Goal: Task Accomplishment & Management: Complete application form

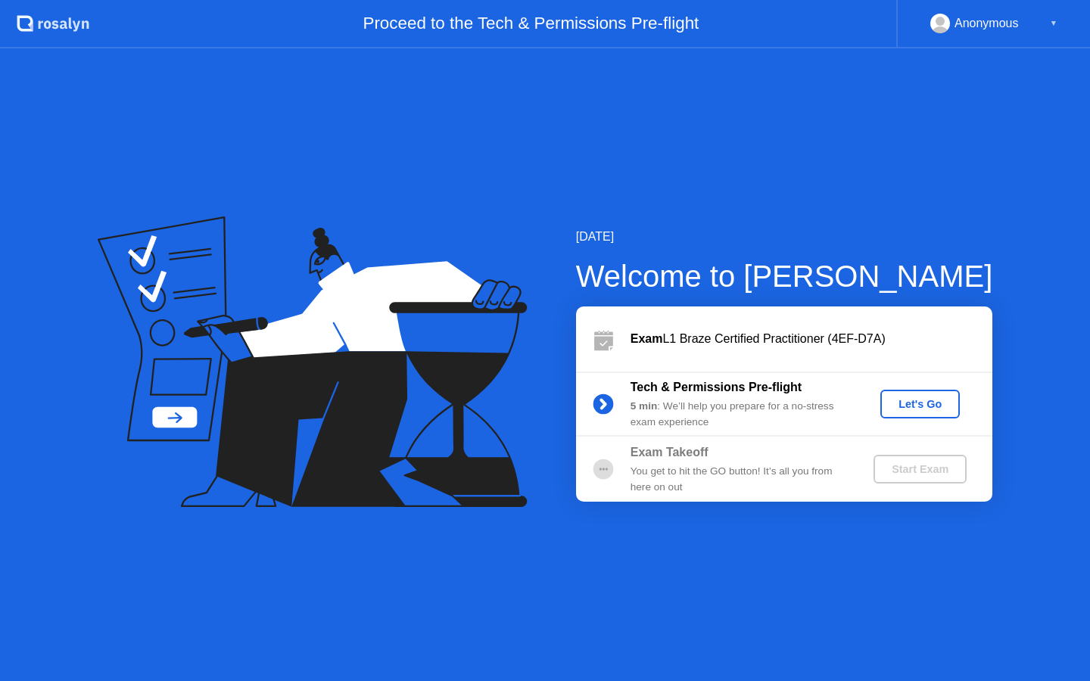
click at [912, 405] on div "Let's Go" at bounding box center [919, 404] width 67 height 12
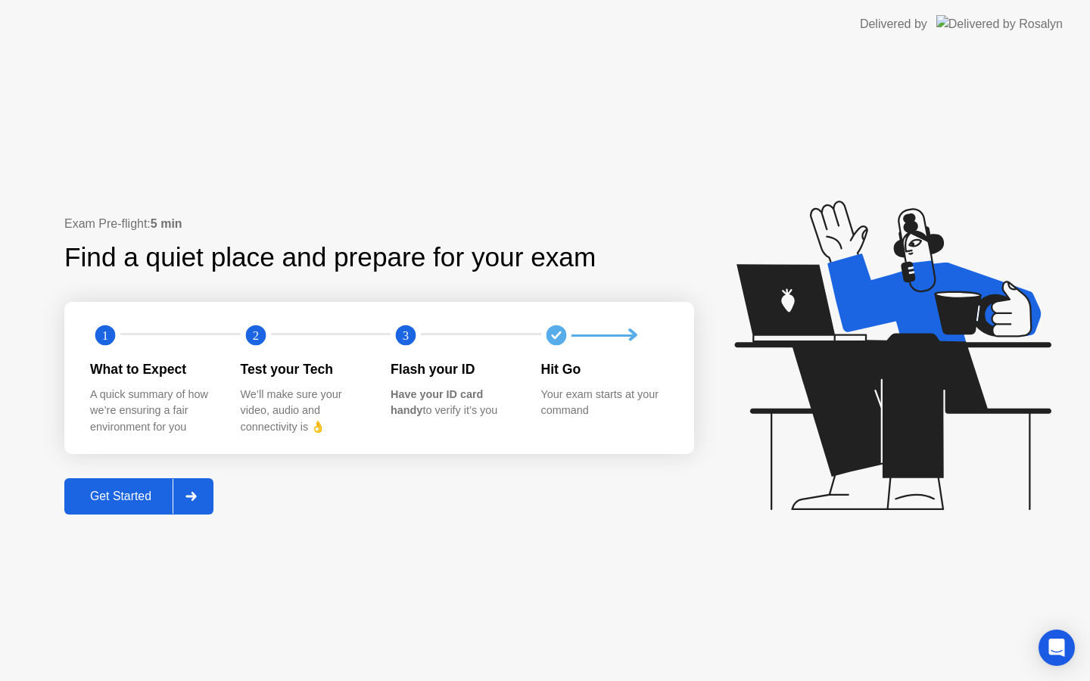
click at [151, 493] on div "Get Started" at bounding box center [121, 497] width 104 height 14
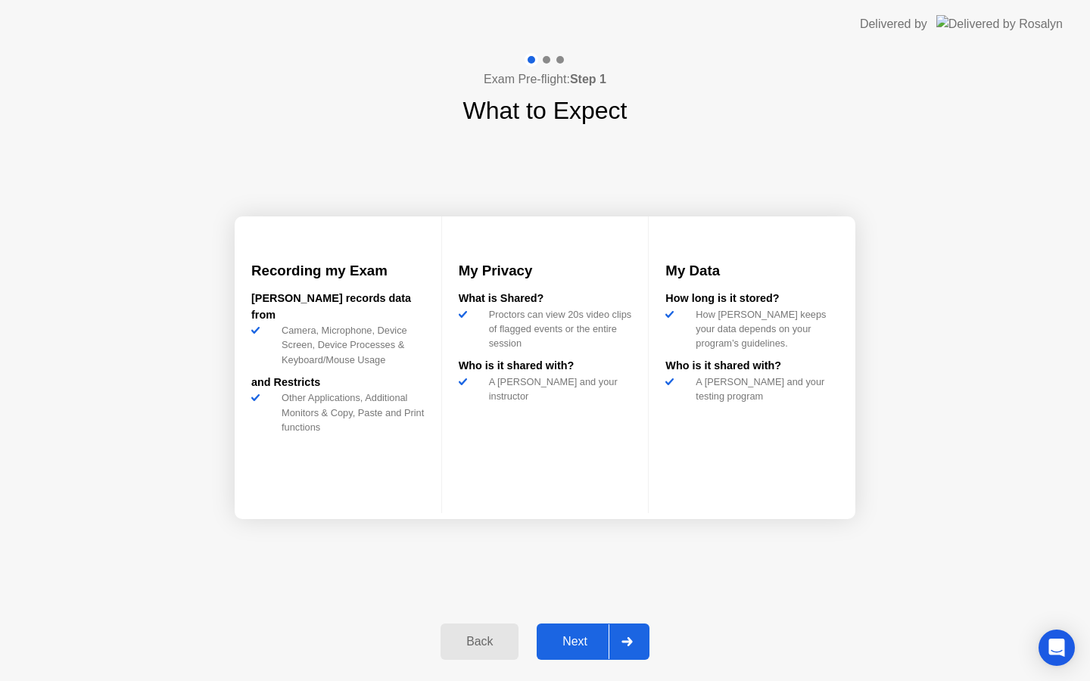
click at [623, 638] on icon at bounding box center [626, 641] width 11 height 9
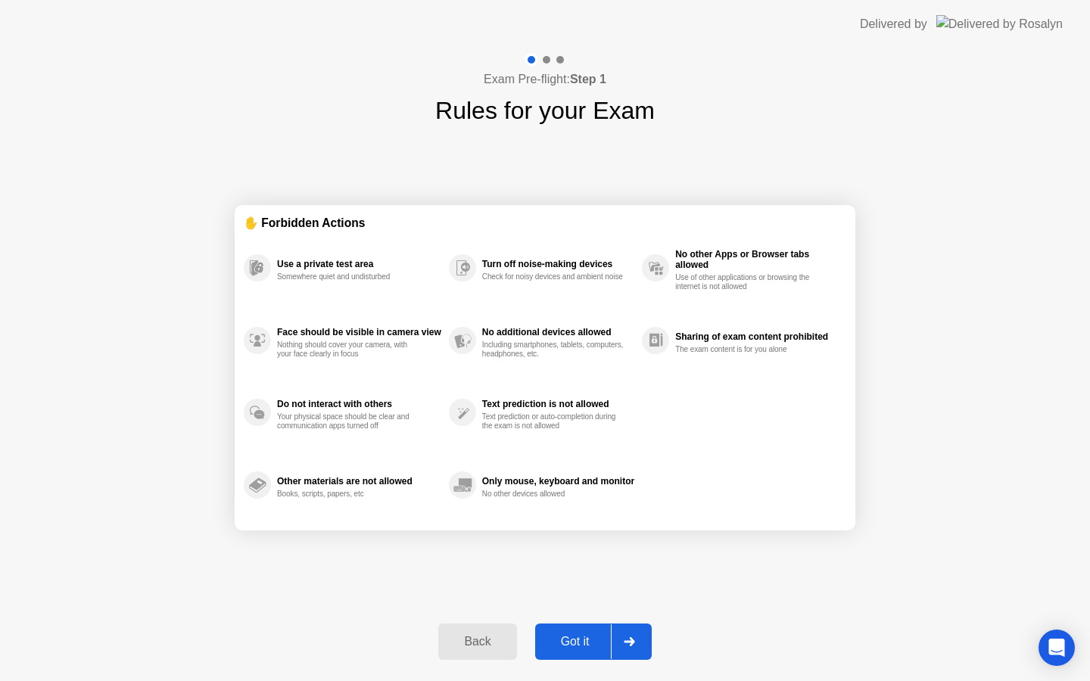
click at [630, 643] on icon at bounding box center [629, 641] width 11 height 9
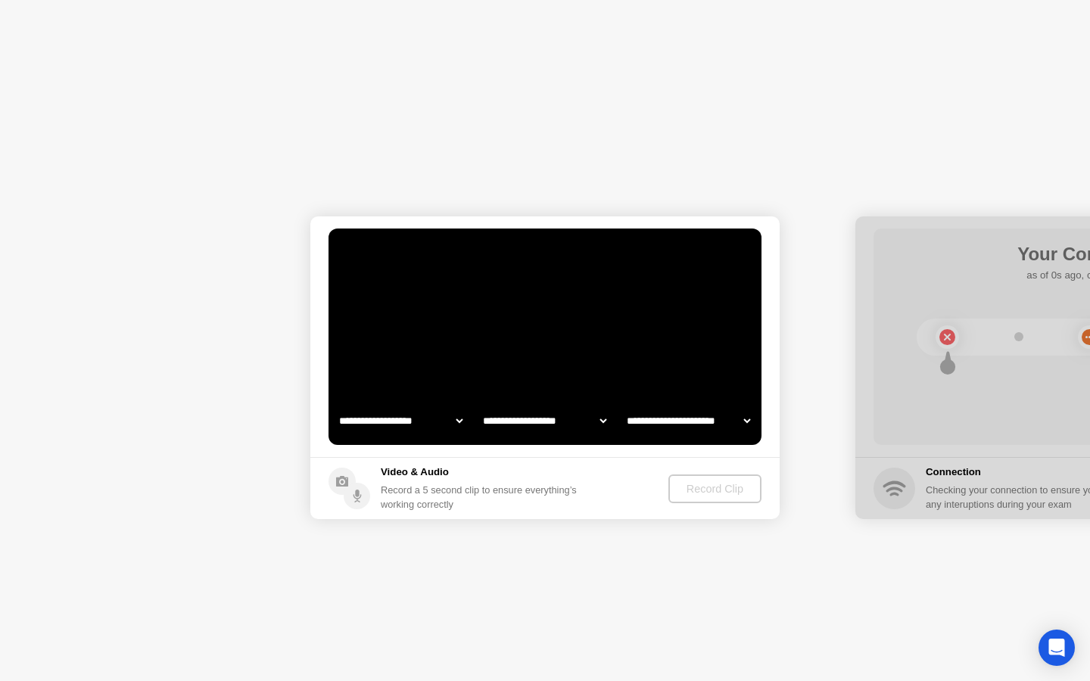
select select "**********"
select select "*******"
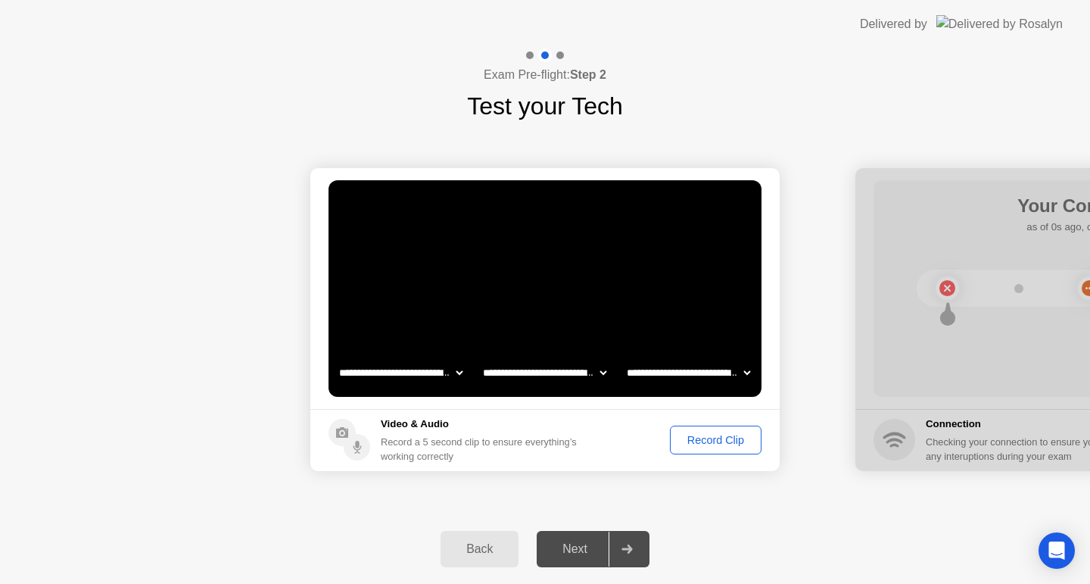
click at [626, 556] on div at bounding box center [627, 548] width 36 height 35
click at [626, 549] on icon at bounding box center [626, 548] width 11 height 9
click at [979, 187] on div at bounding box center [1089, 319] width 469 height 303
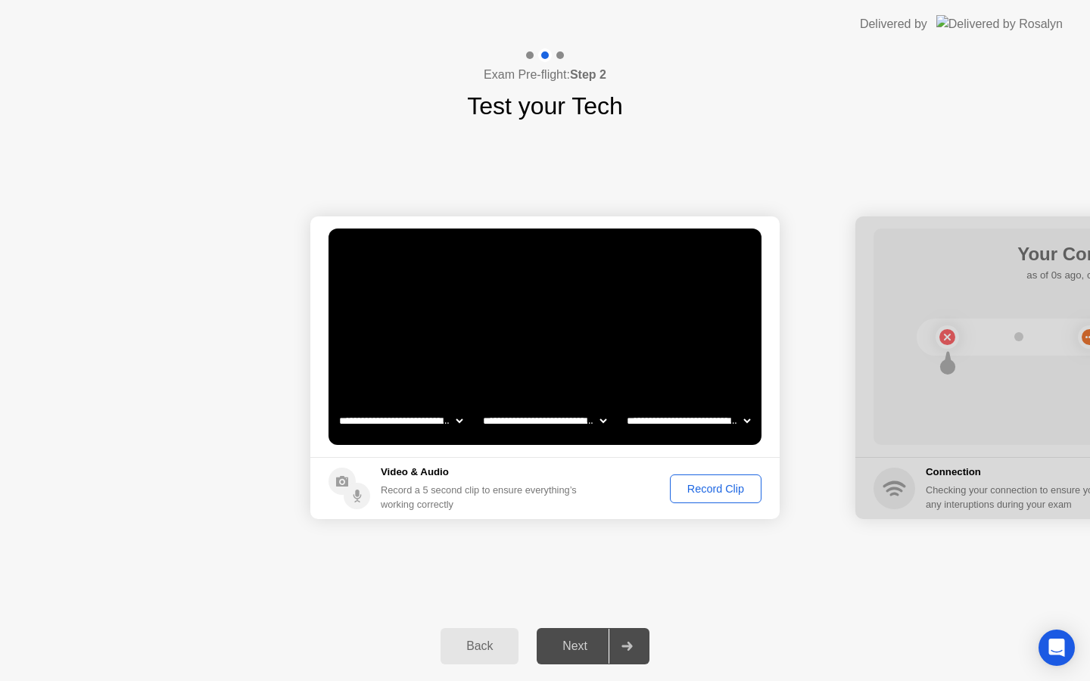
click at [718, 493] on div "Record Clip" at bounding box center [715, 489] width 81 height 12
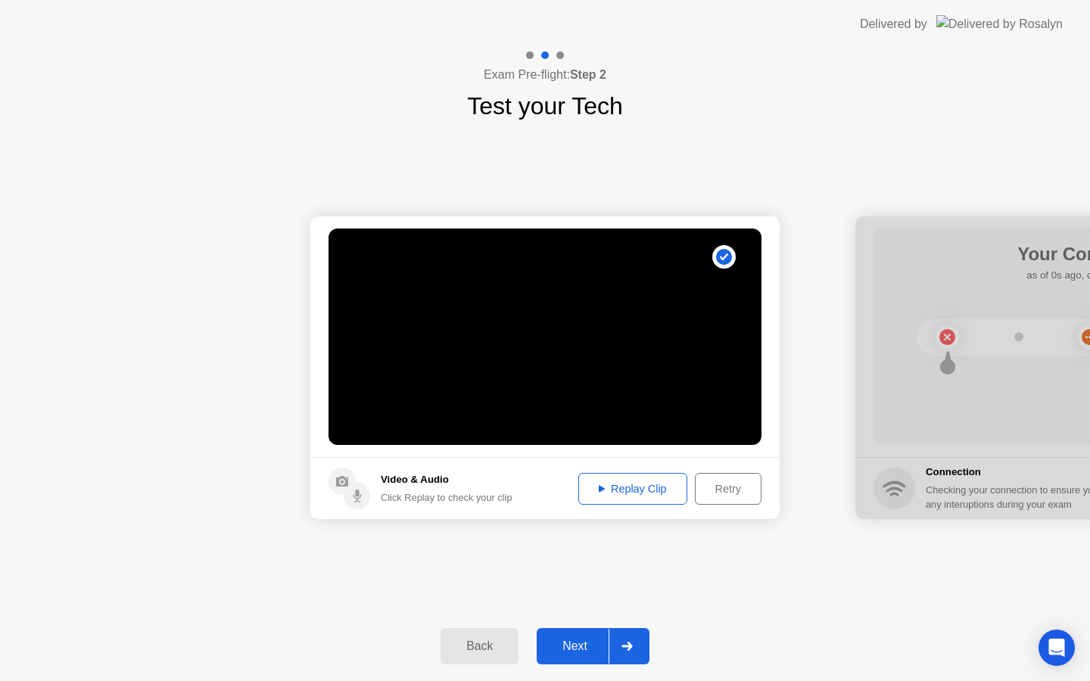
click at [596, 643] on div "Next" at bounding box center [574, 647] width 67 height 14
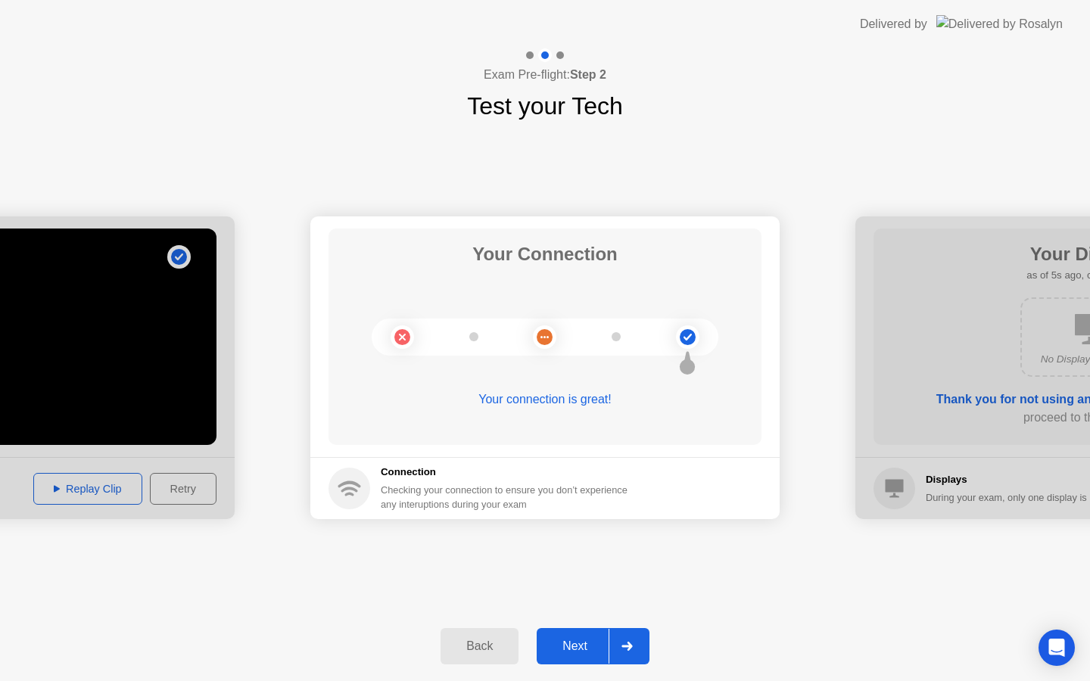
click at [589, 641] on div "Next" at bounding box center [574, 647] width 67 height 14
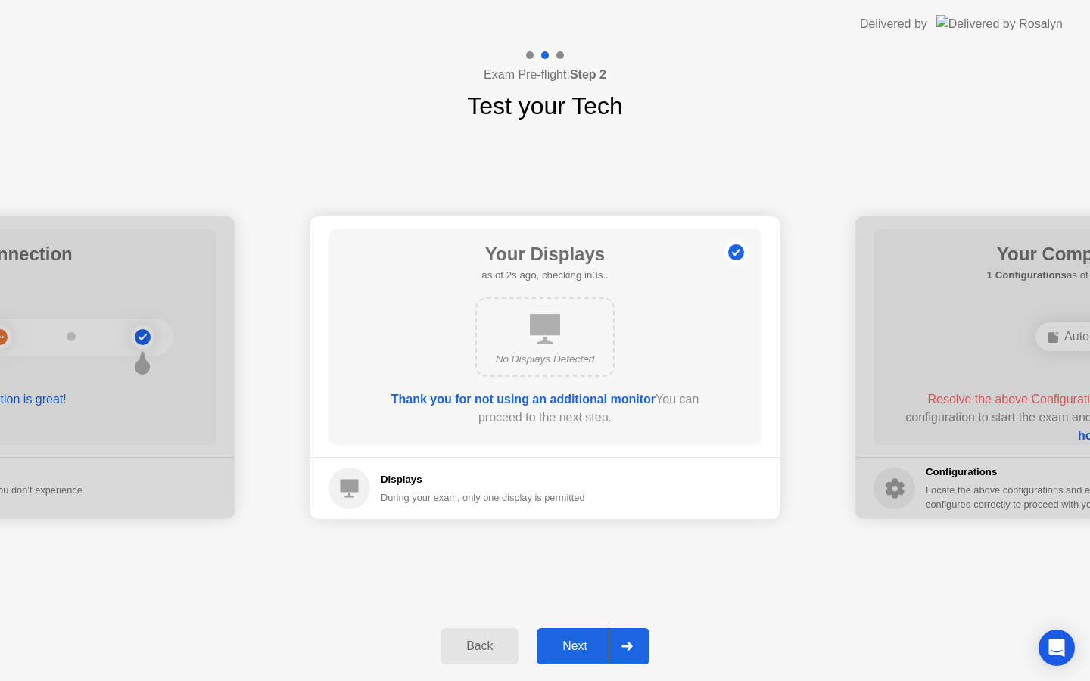
click at [594, 653] on div "Next" at bounding box center [574, 647] width 67 height 14
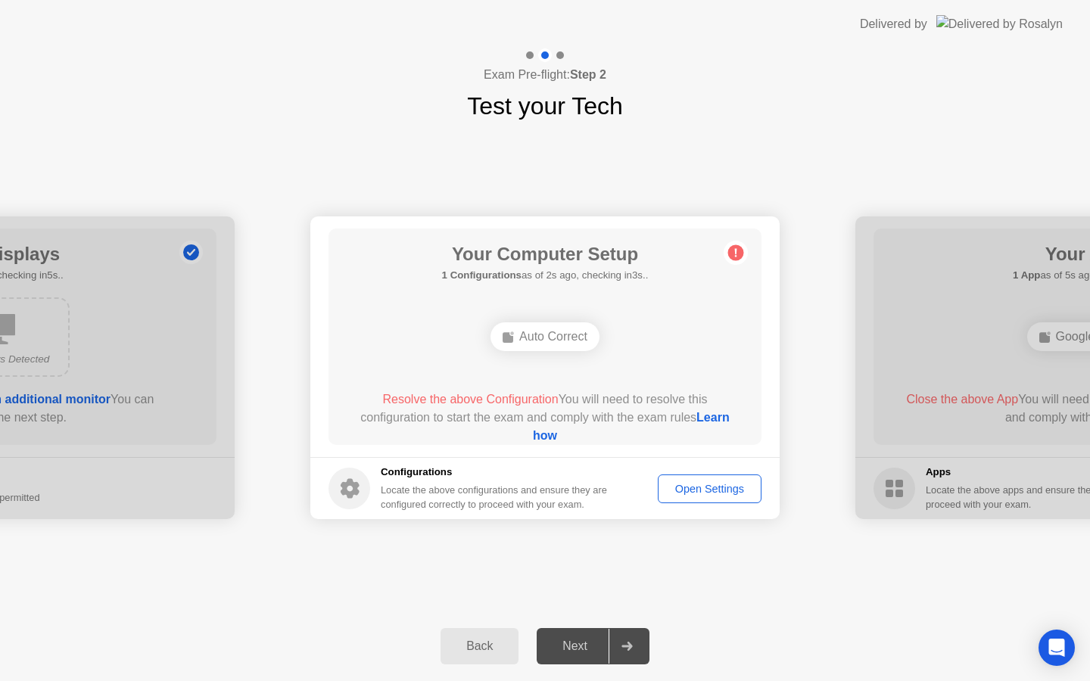
click at [562, 440] on link "Learn how" at bounding box center [631, 426] width 197 height 31
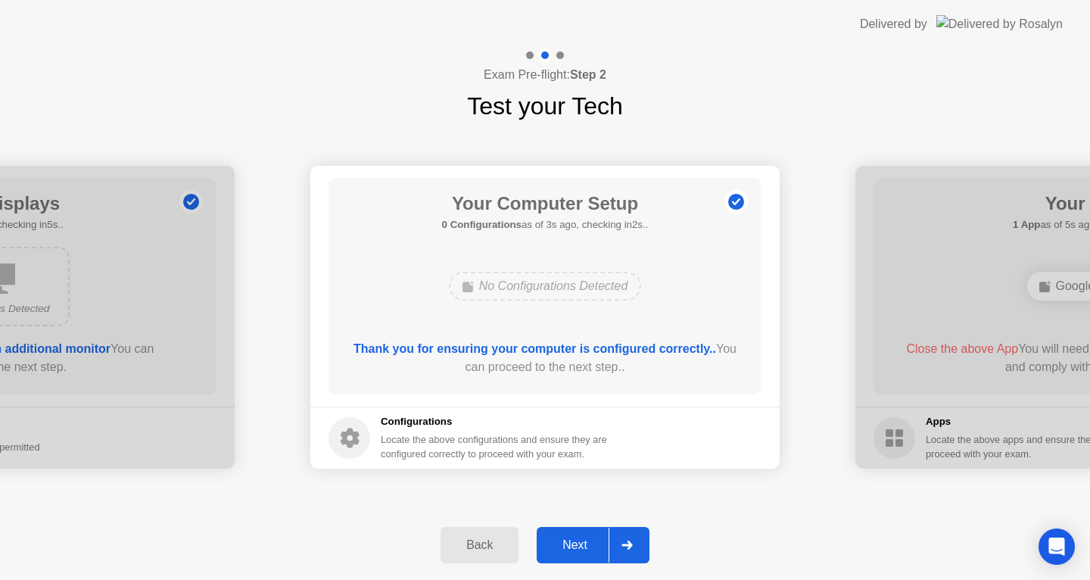
click at [587, 548] on div "Next" at bounding box center [574, 545] width 67 height 14
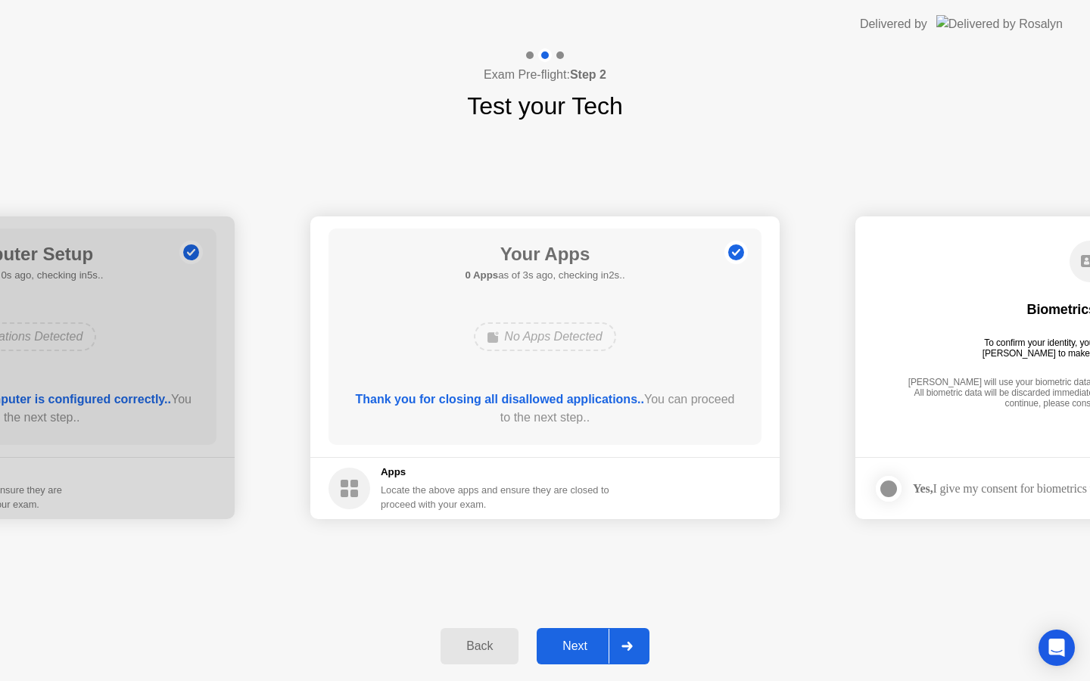
click at [575, 643] on div "Next" at bounding box center [574, 647] width 67 height 14
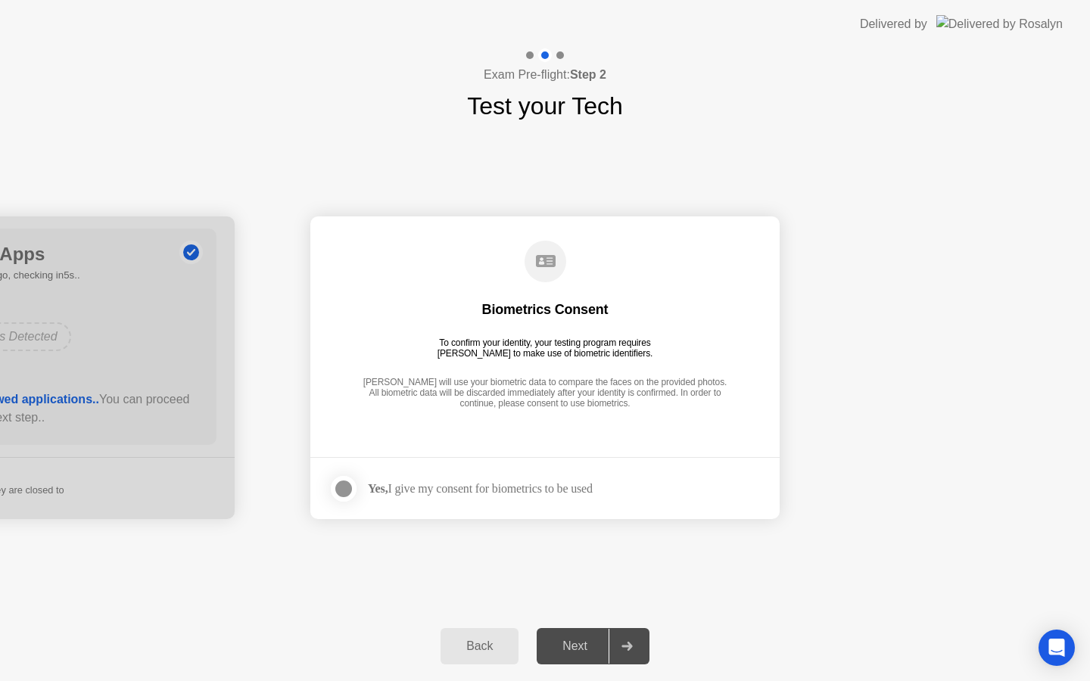
click at [518, 490] on div "Yes, I give my consent for biometrics to be used" at bounding box center [480, 488] width 225 height 14
click at [340, 489] on div at bounding box center [344, 489] width 18 height 18
click at [568, 640] on div "Next" at bounding box center [574, 647] width 67 height 14
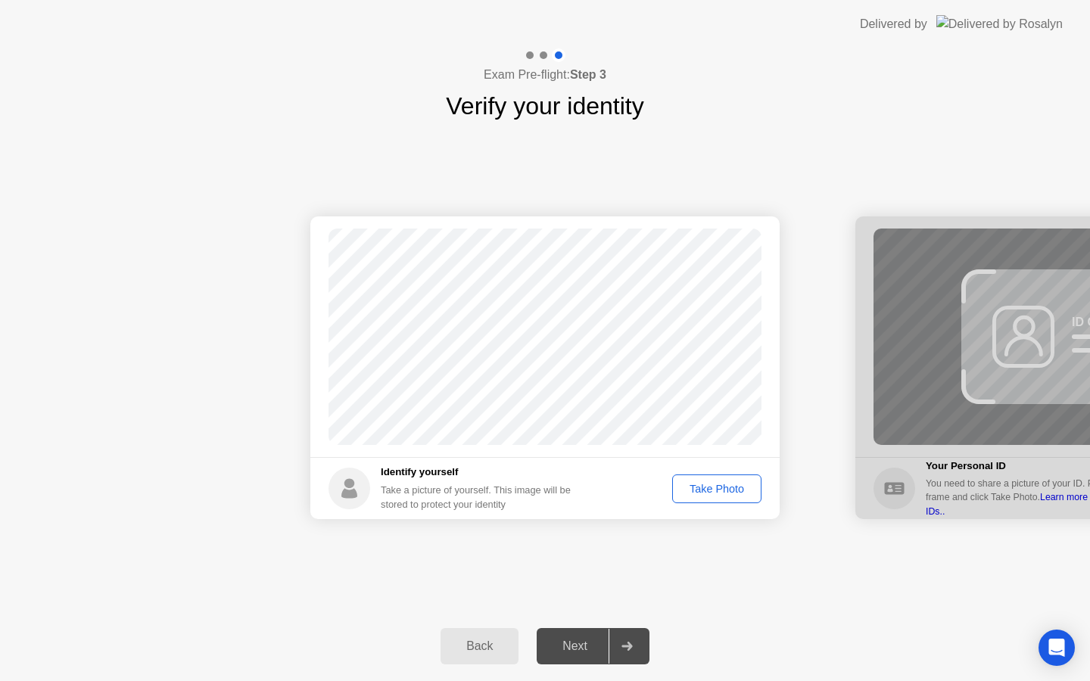
click at [702, 486] on div "Take Photo" at bounding box center [716, 489] width 79 height 12
click at [589, 641] on div "Next" at bounding box center [574, 647] width 67 height 14
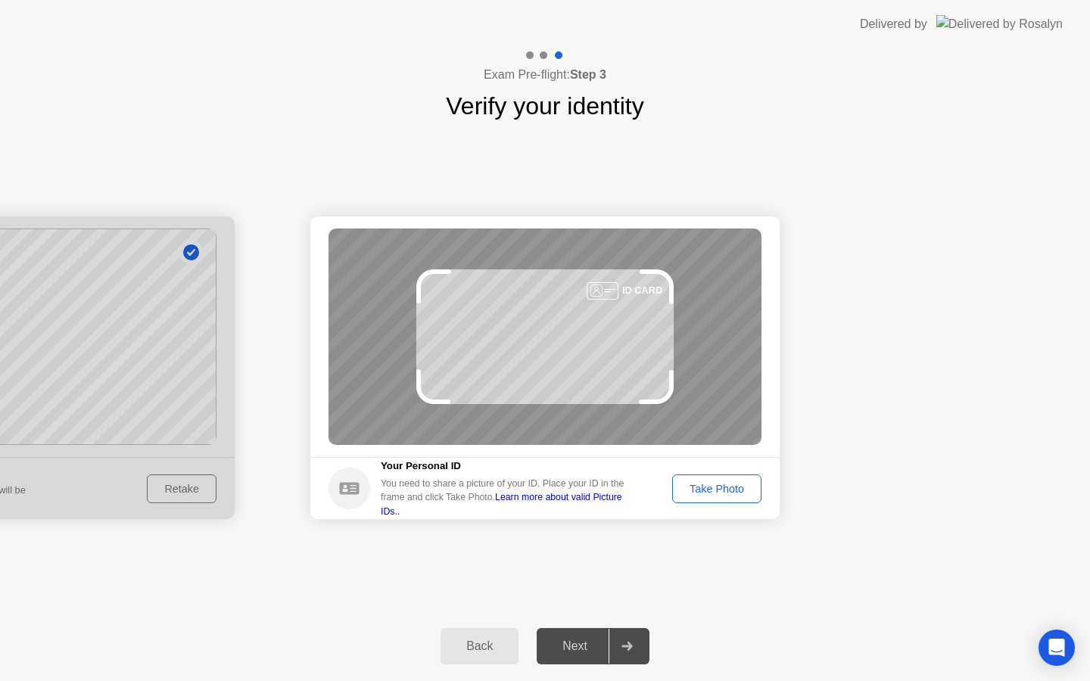
click at [717, 490] on div "Take Photo" at bounding box center [716, 489] width 79 height 12
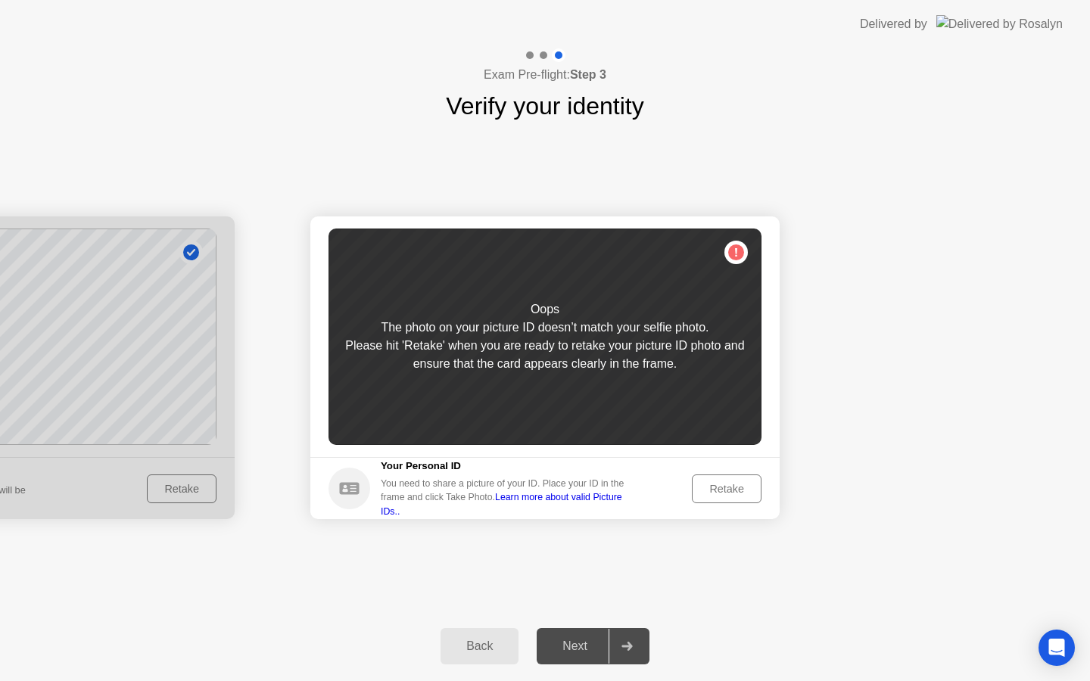
click at [717, 490] on div "Retake" at bounding box center [726, 489] width 59 height 12
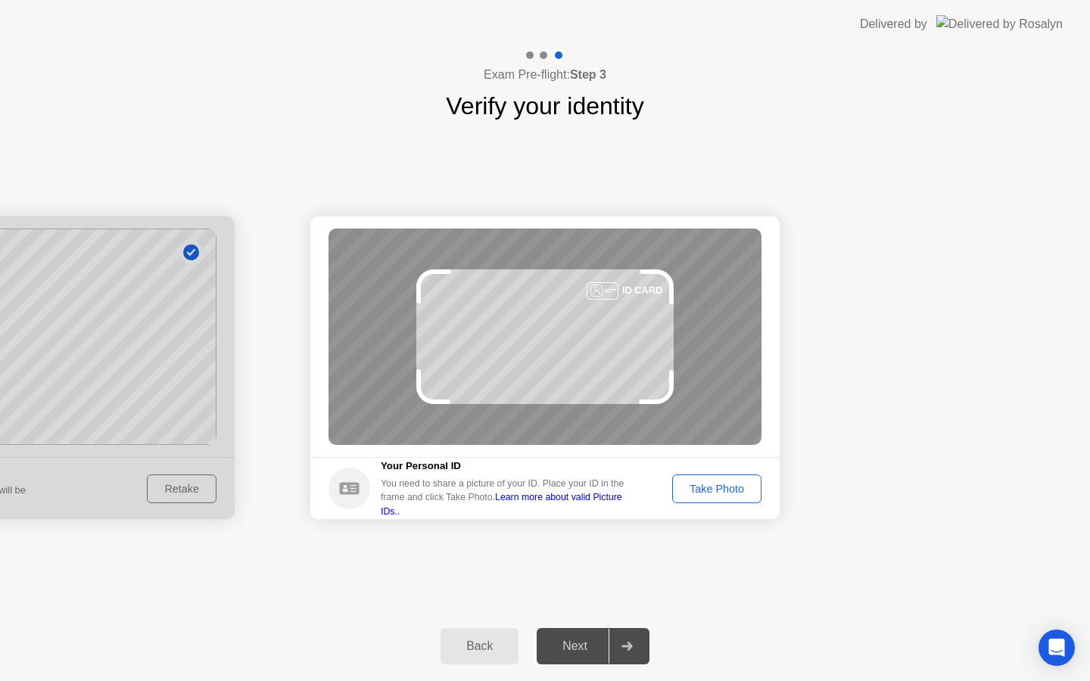
click at [717, 490] on div "Take Photo" at bounding box center [716, 489] width 79 height 12
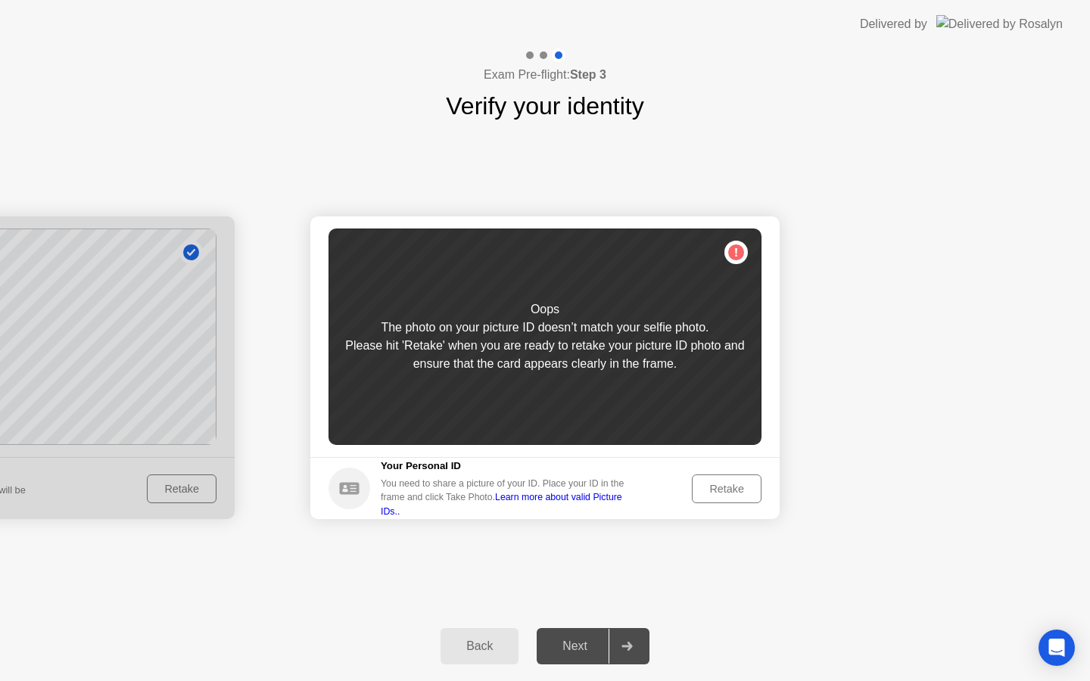
click at [499, 649] on div "Back" at bounding box center [479, 647] width 69 height 14
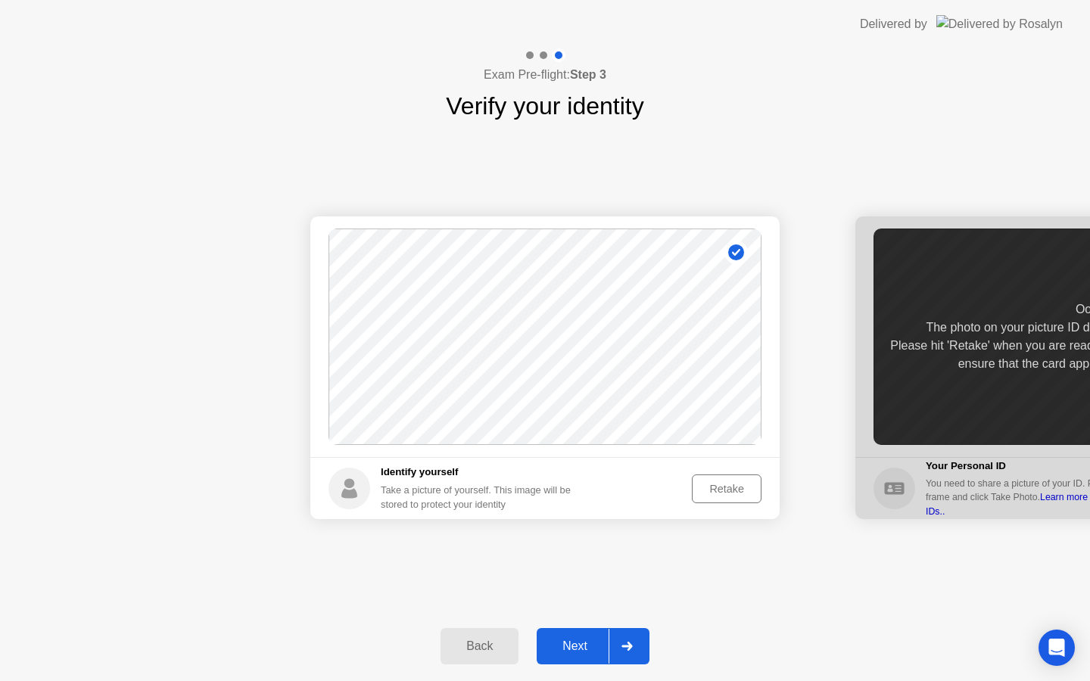
click at [716, 486] on div "Retake" at bounding box center [726, 489] width 59 height 12
click at [718, 490] on div "Take Photo" at bounding box center [716, 489] width 79 height 12
click at [582, 640] on div "Next" at bounding box center [574, 647] width 67 height 14
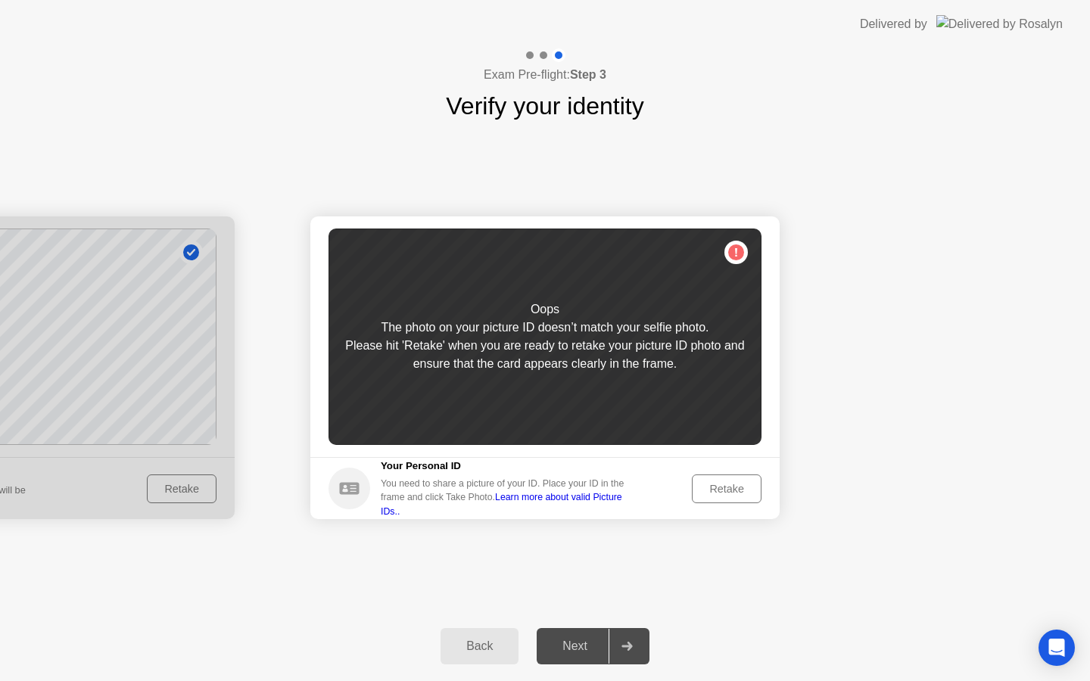
click at [721, 486] on div "Retake" at bounding box center [726, 489] width 59 height 12
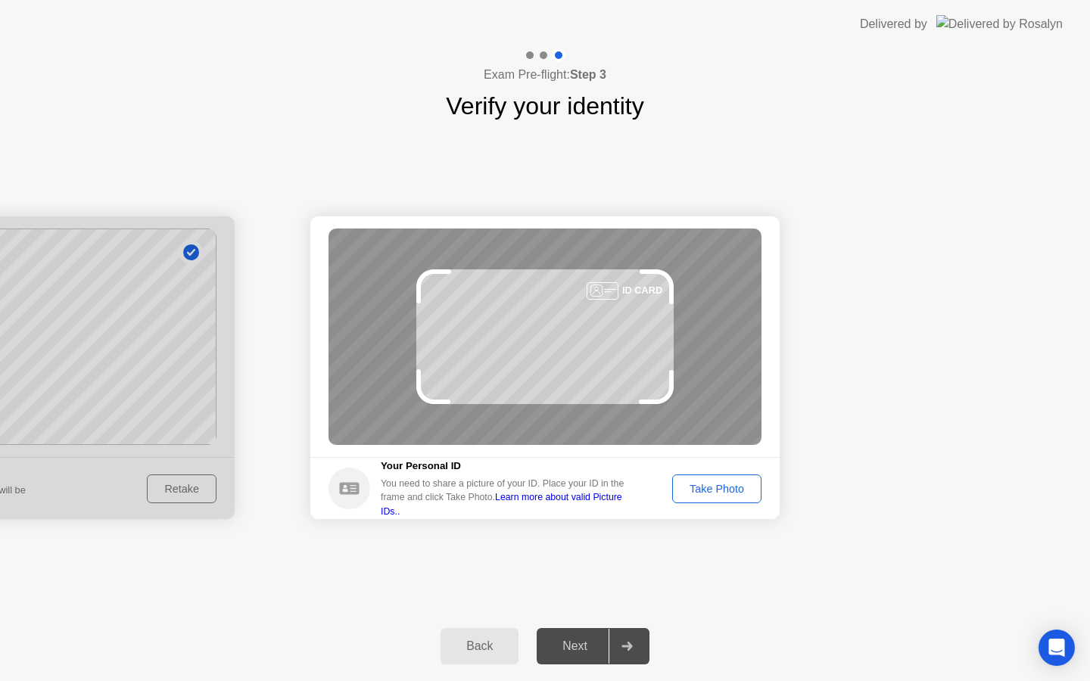
click at [721, 486] on div "Take Photo" at bounding box center [716, 489] width 79 height 12
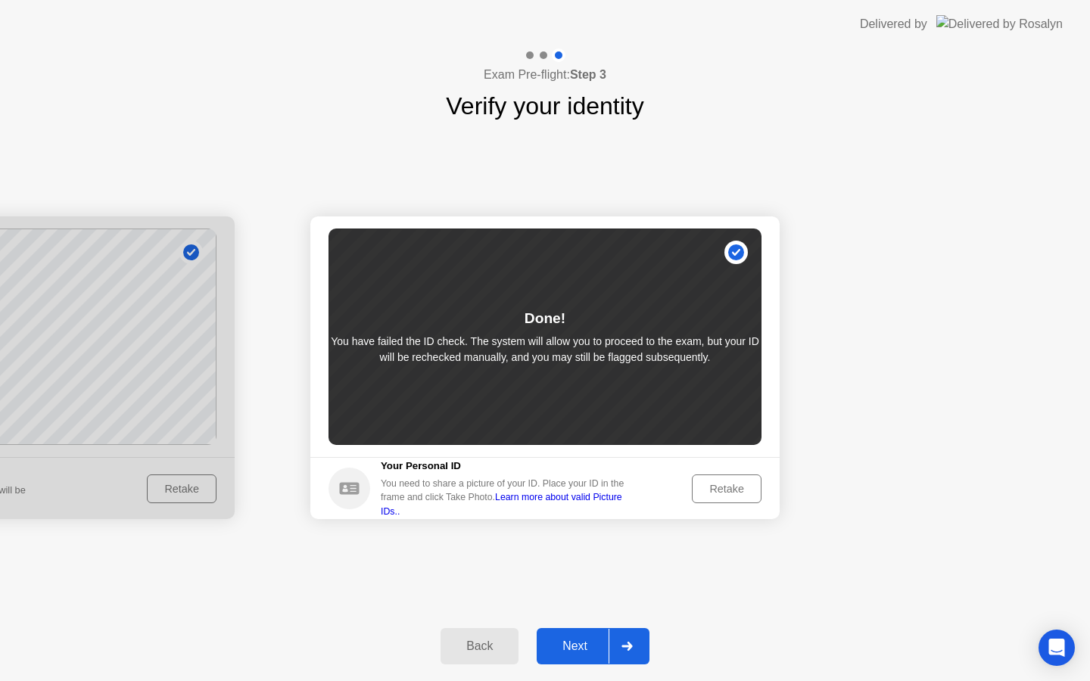
click at [581, 643] on div "Next" at bounding box center [574, 647] width 67 height 14
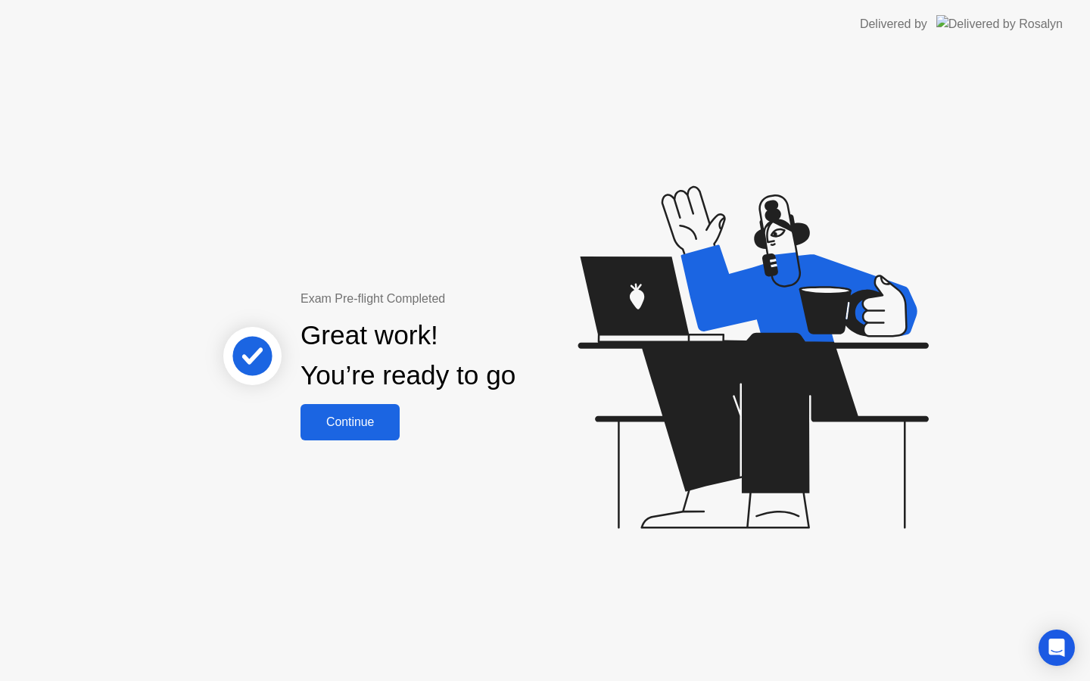
click at [358, 423] on div "Continue" at bounding box center [350, 423] width 90 height 14
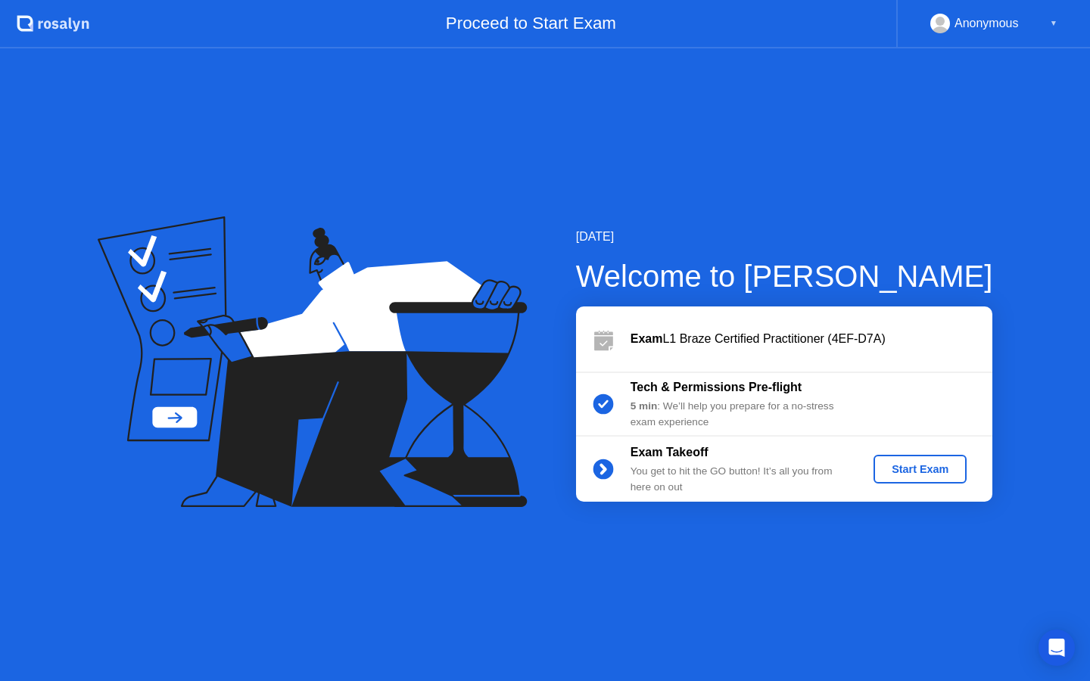
click at [907, 467] on div "Start Exam" at bounding box center [919, 469] width 81 height 12
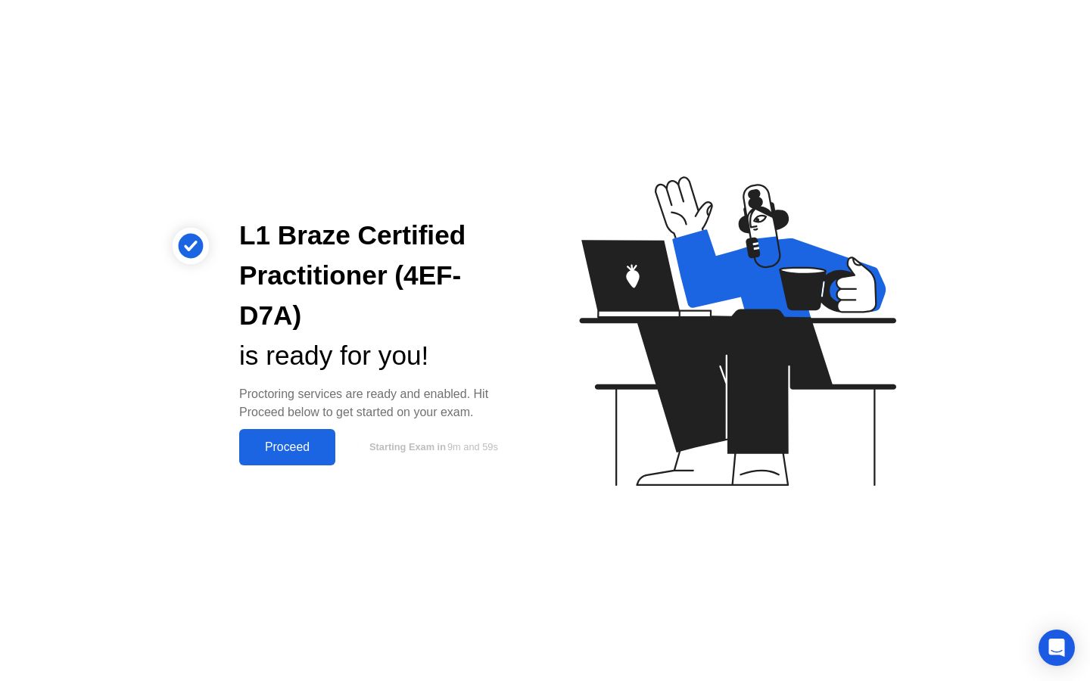
click at [285, 440] on div "Proceed" at bounding box center [287, 447] width 87 height 14
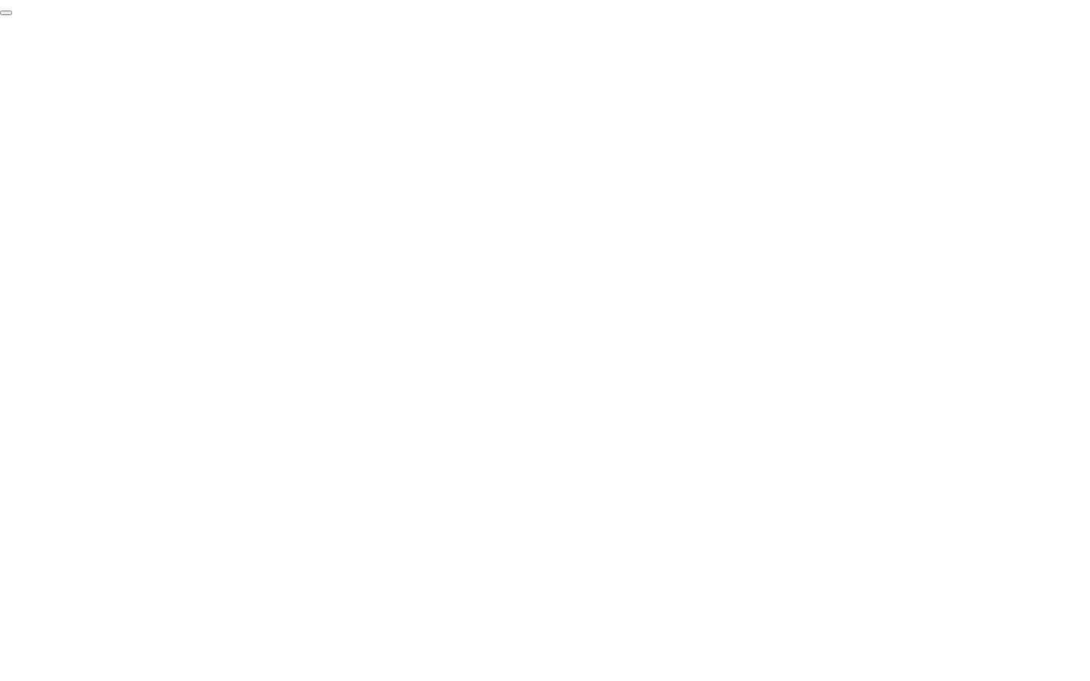
click div "End Proctoring Session"
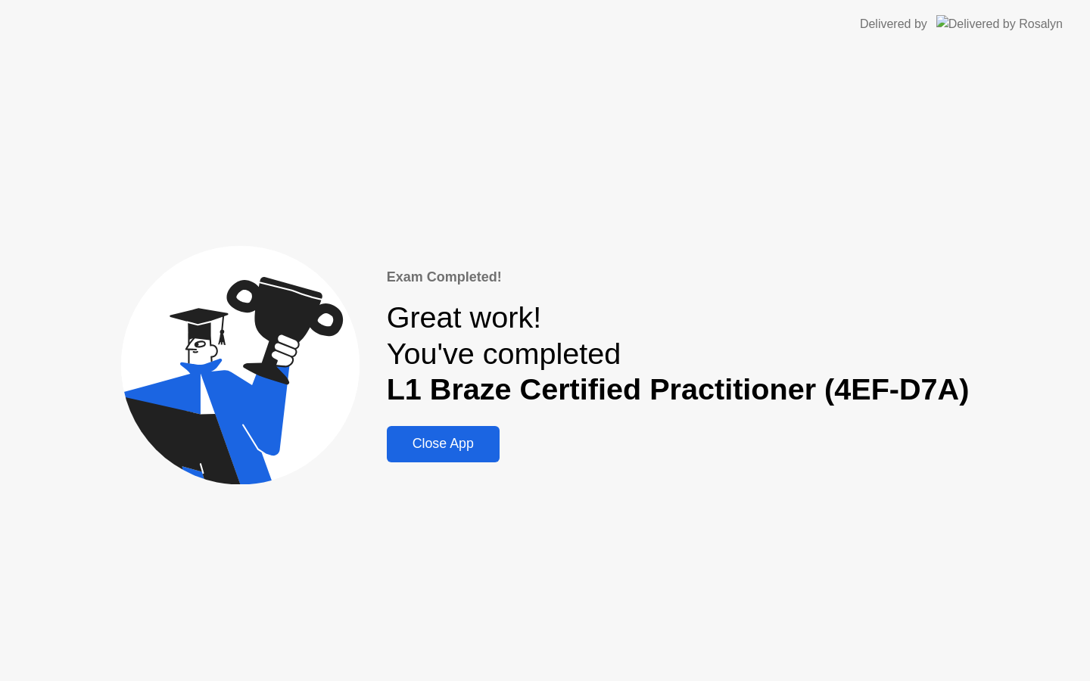
click at [477, 450] on div "Close App" at bounding box center [443, 444] width 104 height 16
